Goal: Task Accomplishment & Management: Use online tool/utility

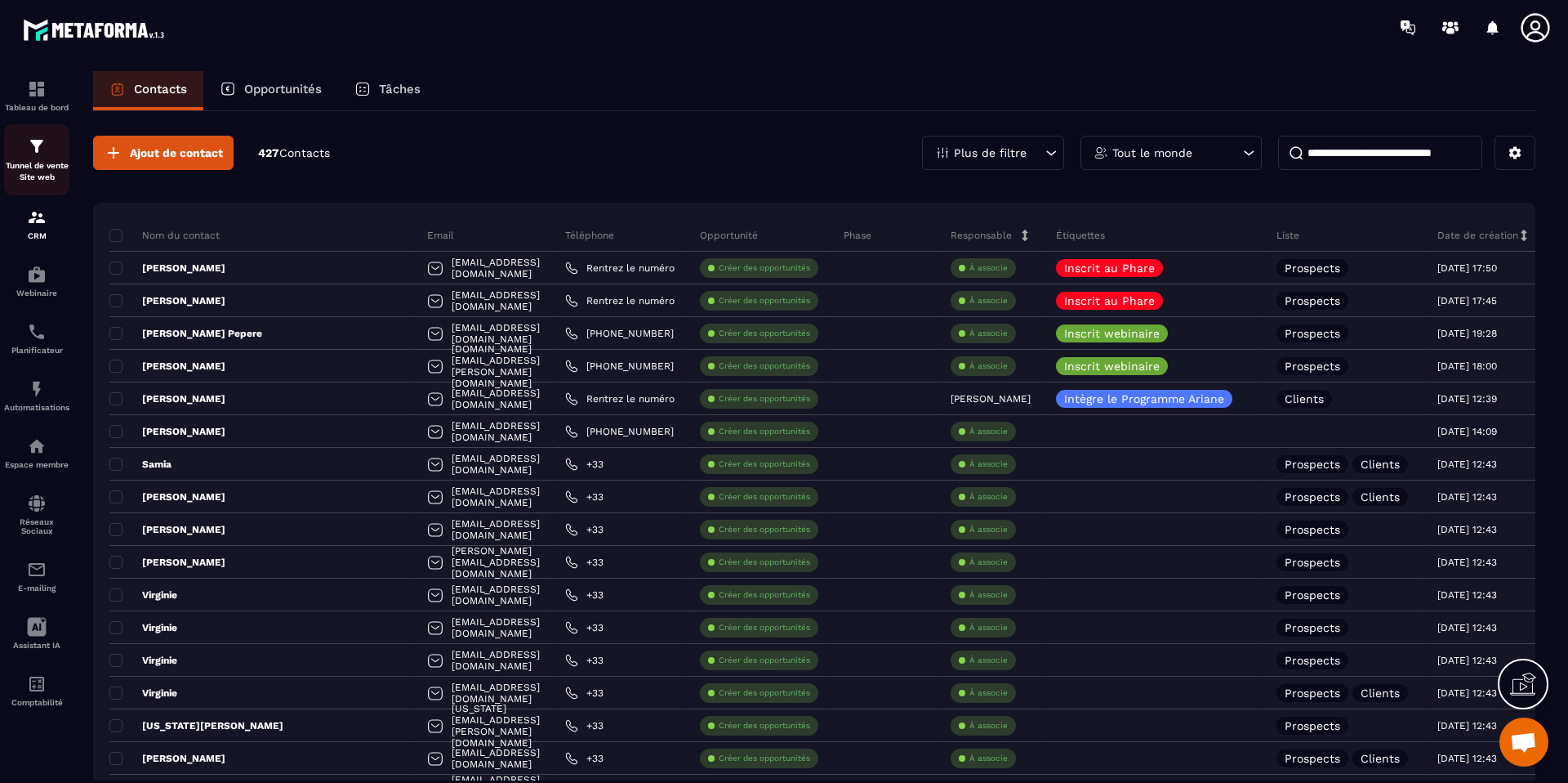
click at [45, 165] on p "Tunnel de vente Site web" at bounding box center [36, 172] width 65 height 23
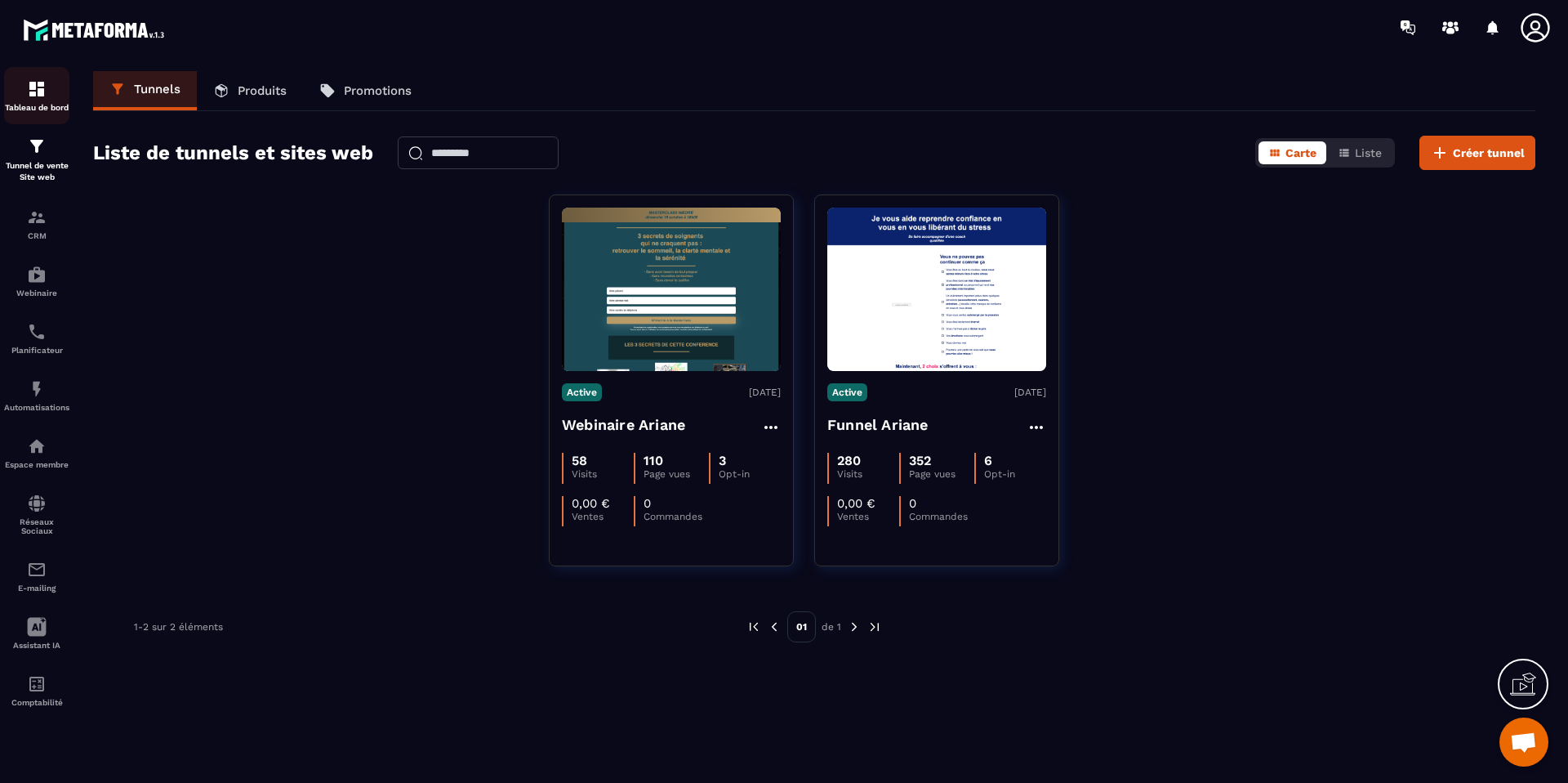
click at [48, 95] on div "Tableau de bord" at bounding box center [36, 96] width 65 height 33
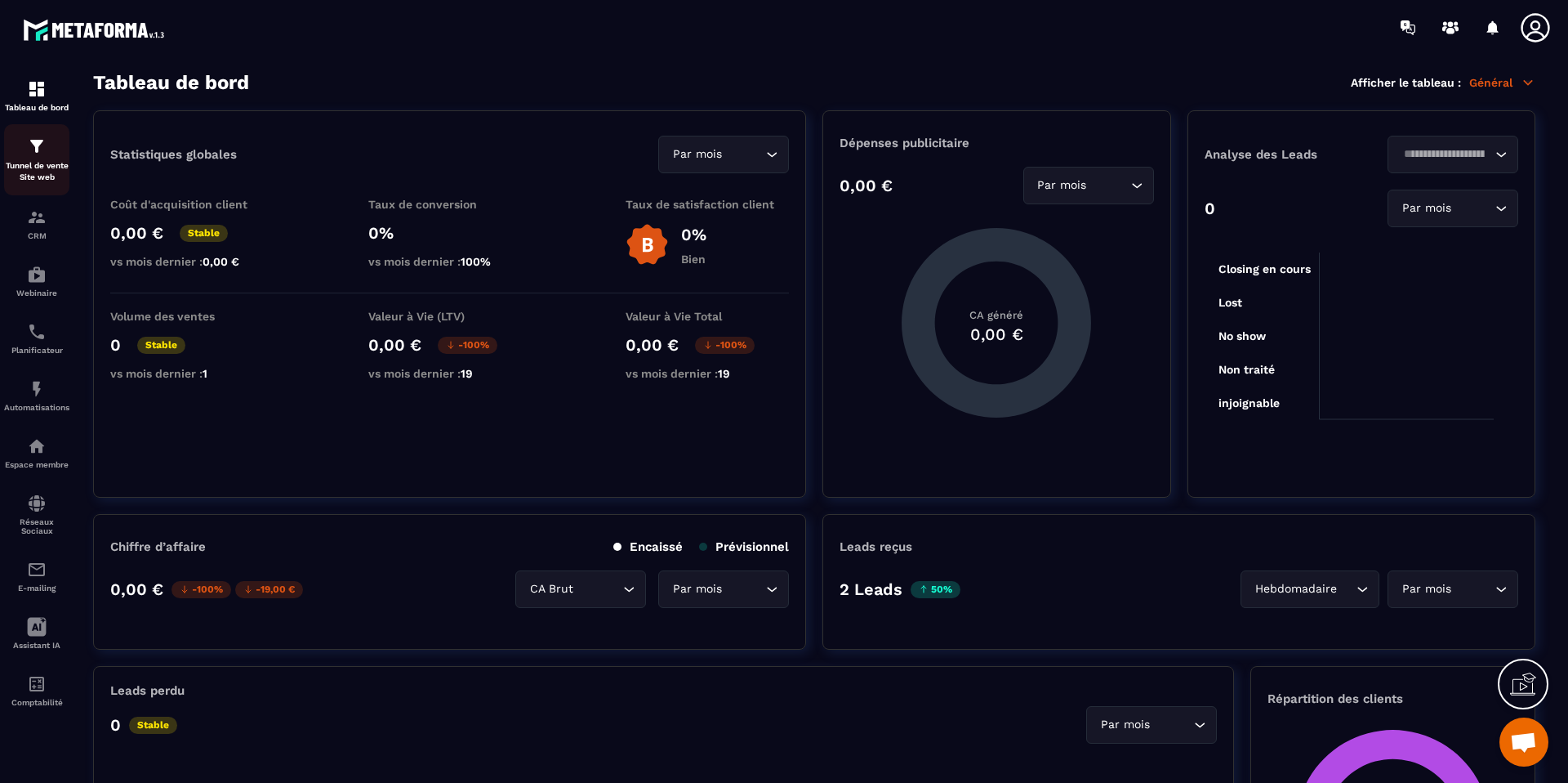
click at [34, 160] on p "Tunnel de vente Site web" at bounding box center [36, 172] width 65 height 23
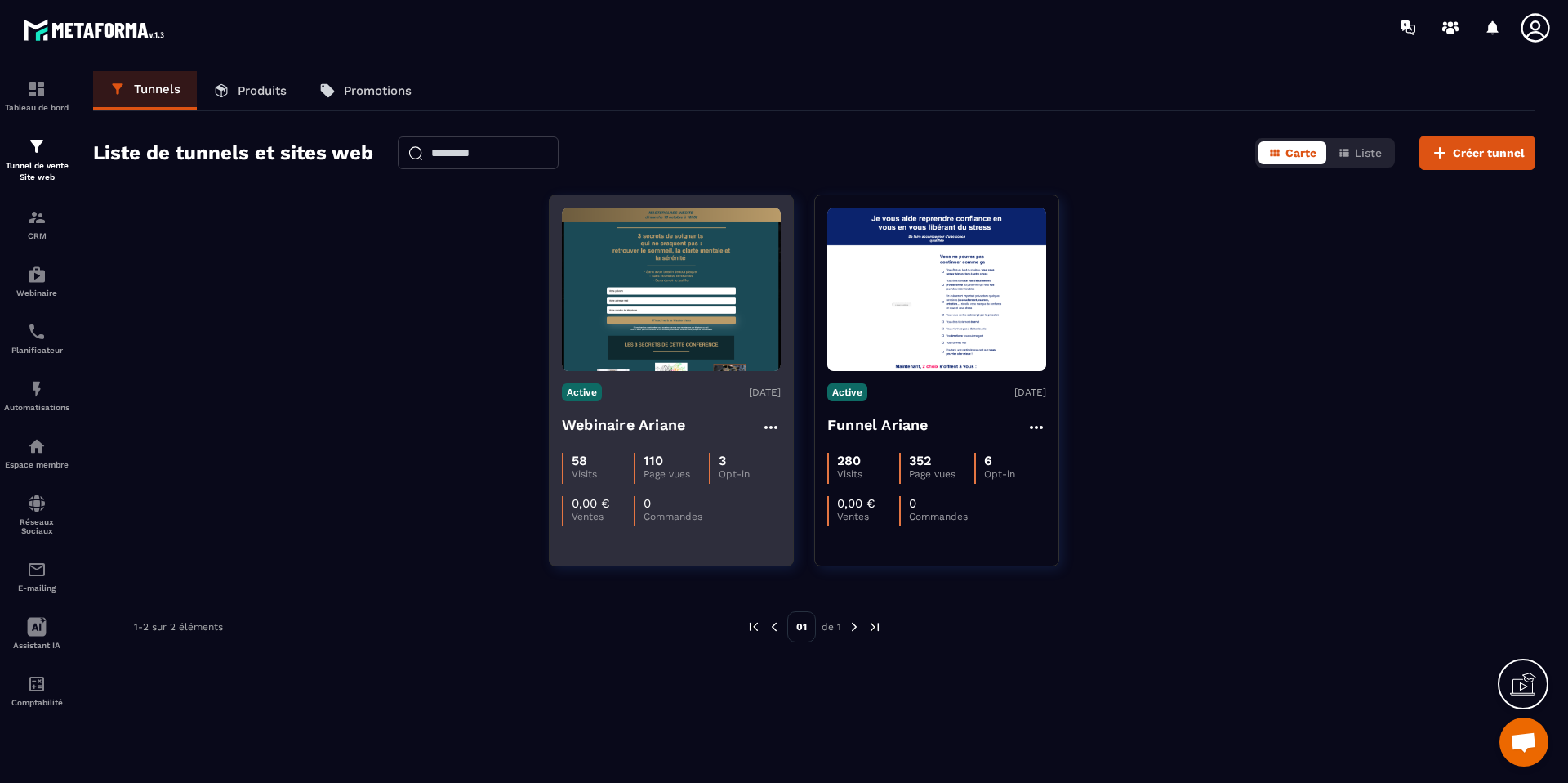
click at [613, 428] on h4 "Webinaire Ariane" at bounding box center [624, 426] width 124 height 23
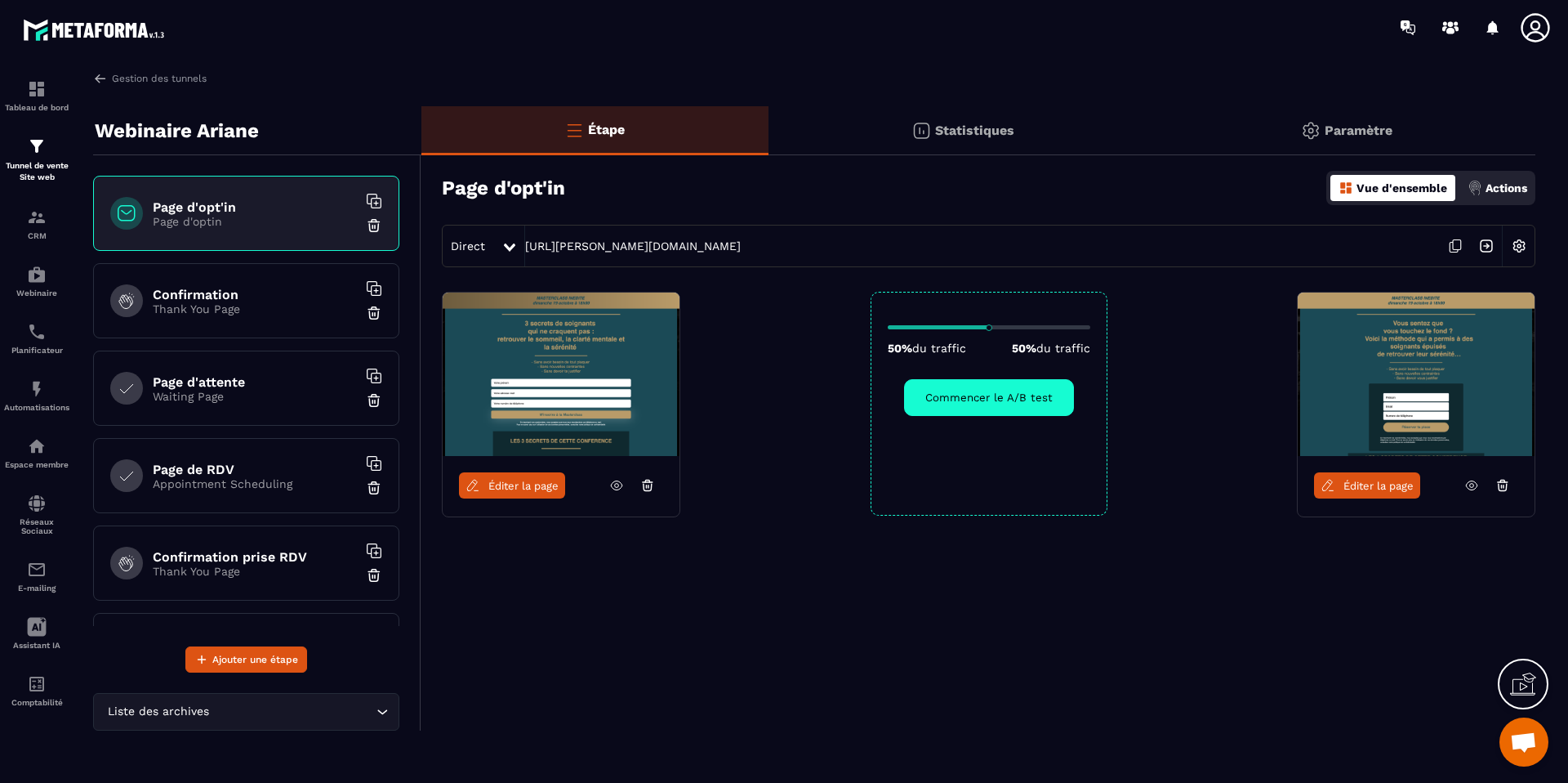
click at [526, 486] on span "Éditer la page" at bounding box center [523, 486] width 70 height 12
